Goal: Navigation & Orientation: Understand site structure

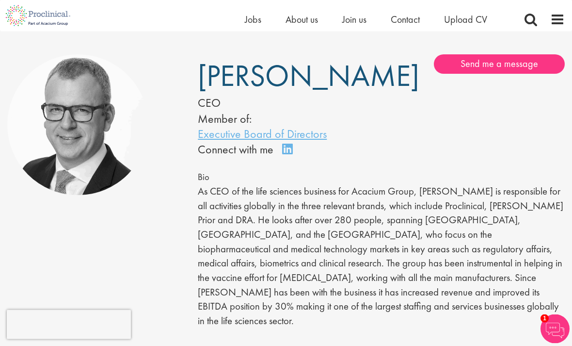
scroll to position [43, 0]
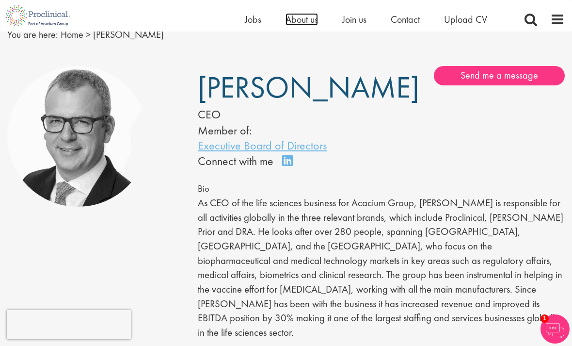
click at [310, 20] on span "About us" at bounding box center [302, 19] width 33 height 13
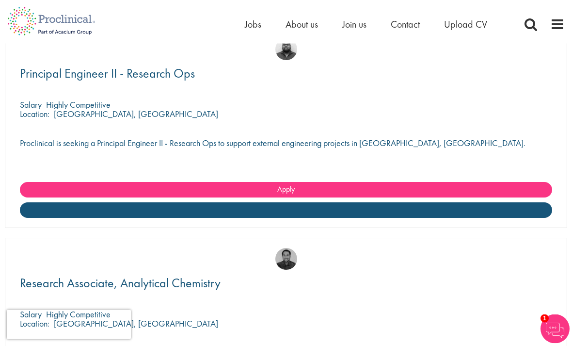
scroll to position [3045, 0]
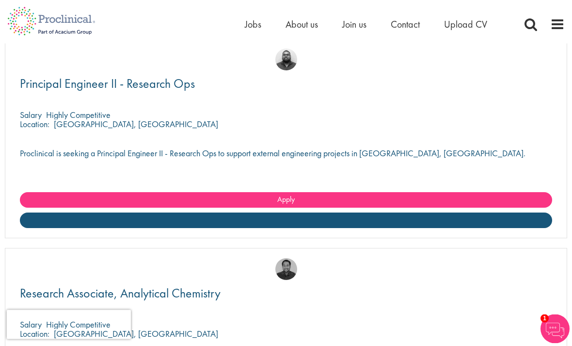
click at [561, 20] on span at bounding box center [558, 24] width 15 height 15
click at [557, 20] on span at bounding box center [558, 24] width 15 height 15
click at [304, 27] on span "About us" at bounding box center [302, 24] width 33 height 13
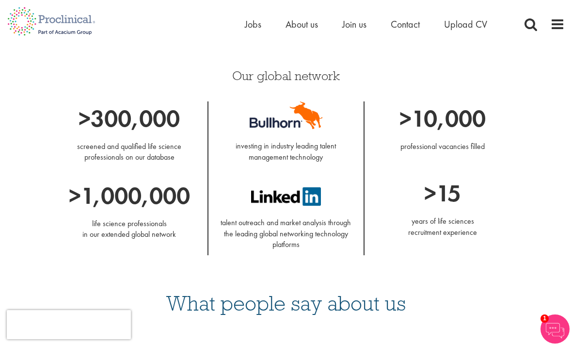
scroll to position [838, 0]
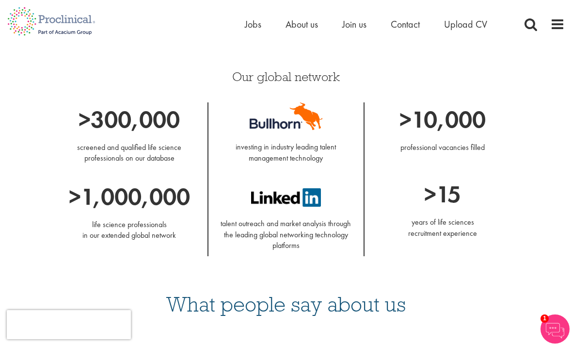
click at [366, 188] on div ">10,000 professional vacancies filled >15 years of life sciences recruitment ex…" at bounding box center [443, 172] width 157 height 141
click at [380, 178] on p ">15" at bounding box center [443, 194] width 142 height 34
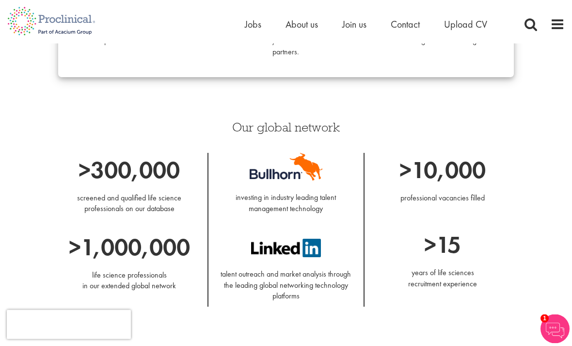
scroll to position [768, 0]
